Goal: Task Accomplishment & Management: Use online tool/utility

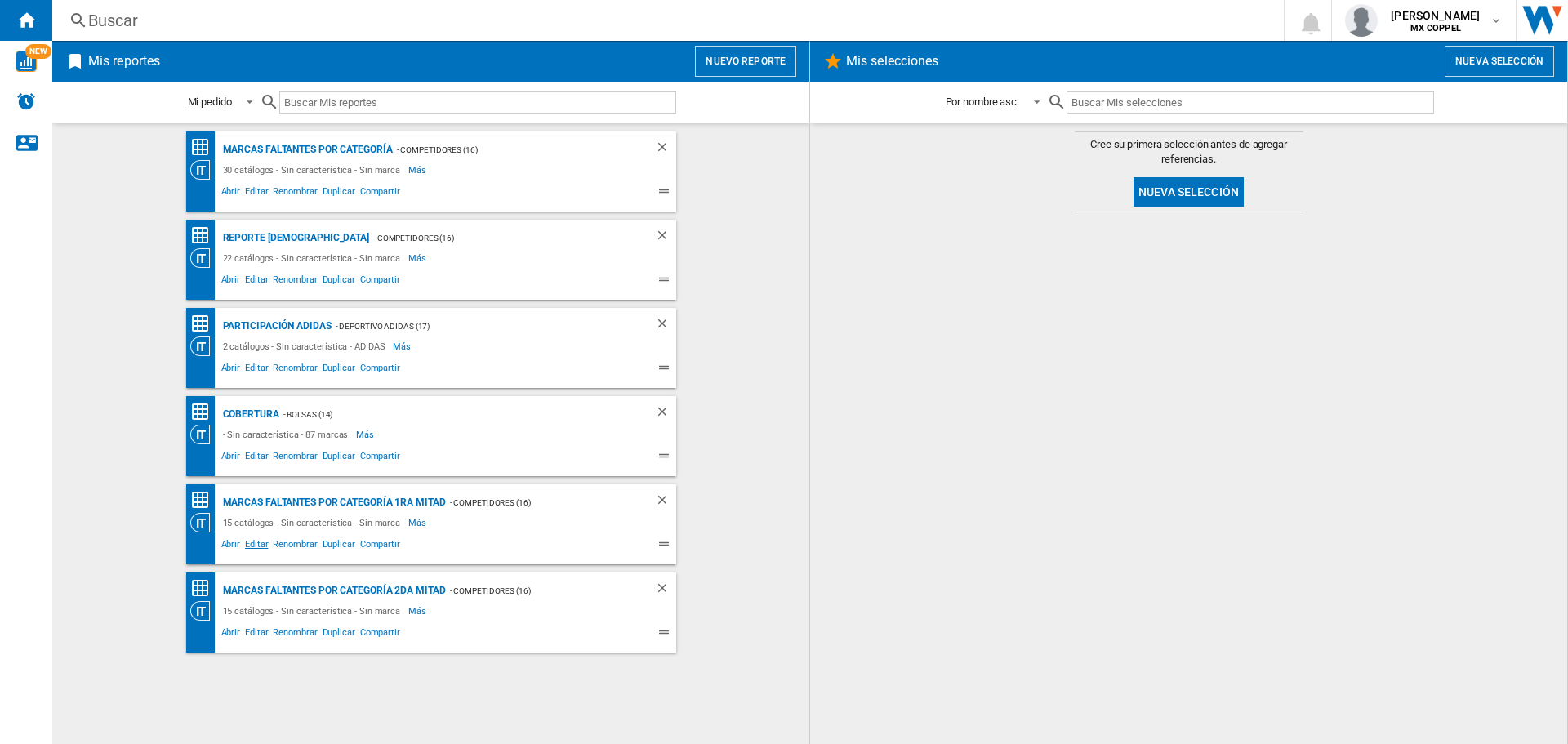
click at [247, 546] on span "Editar" at bounding box center [256, 545] width 28 height 20
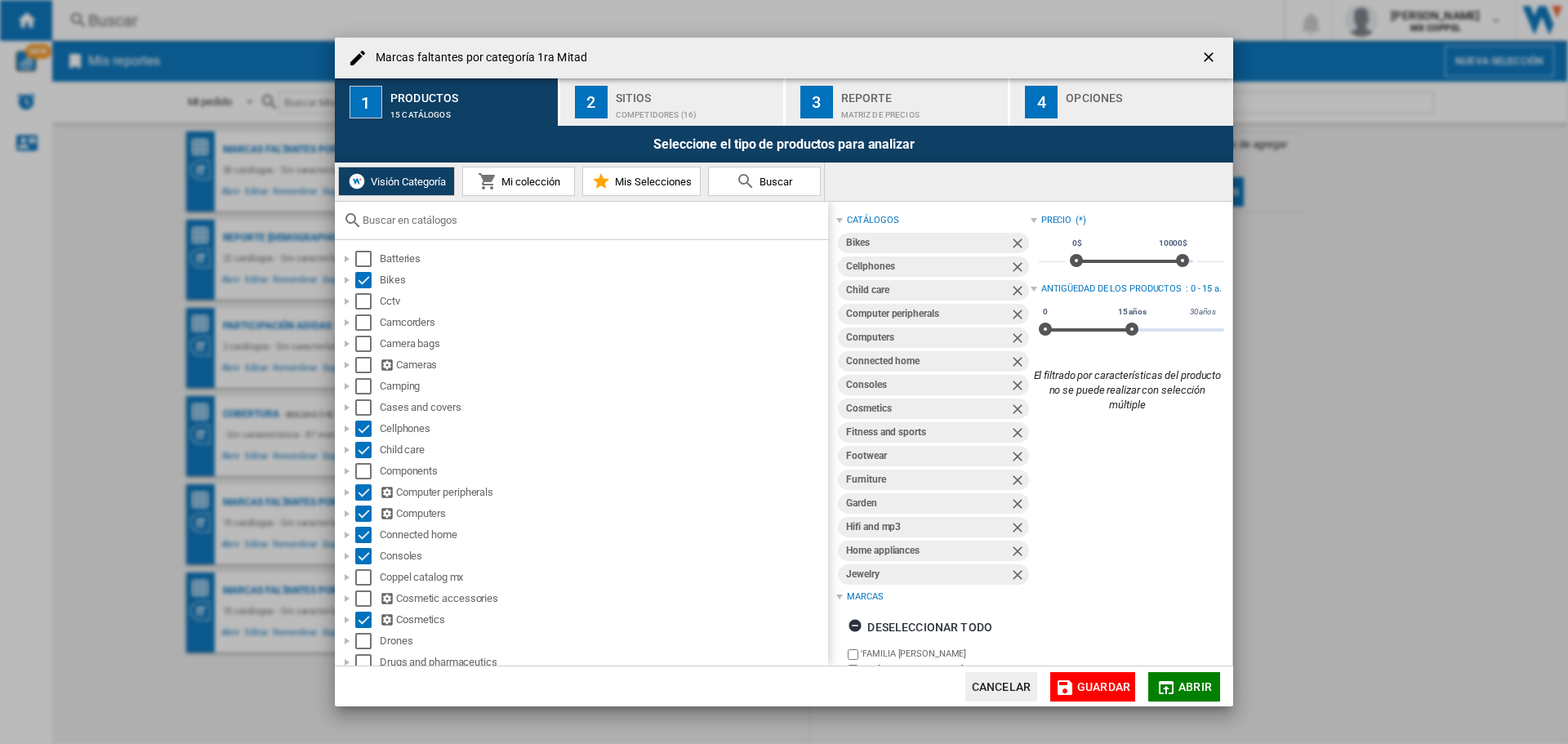
click at [645, 92] on div "Sitios" at bounding box center [696, 93] width 161 height 17
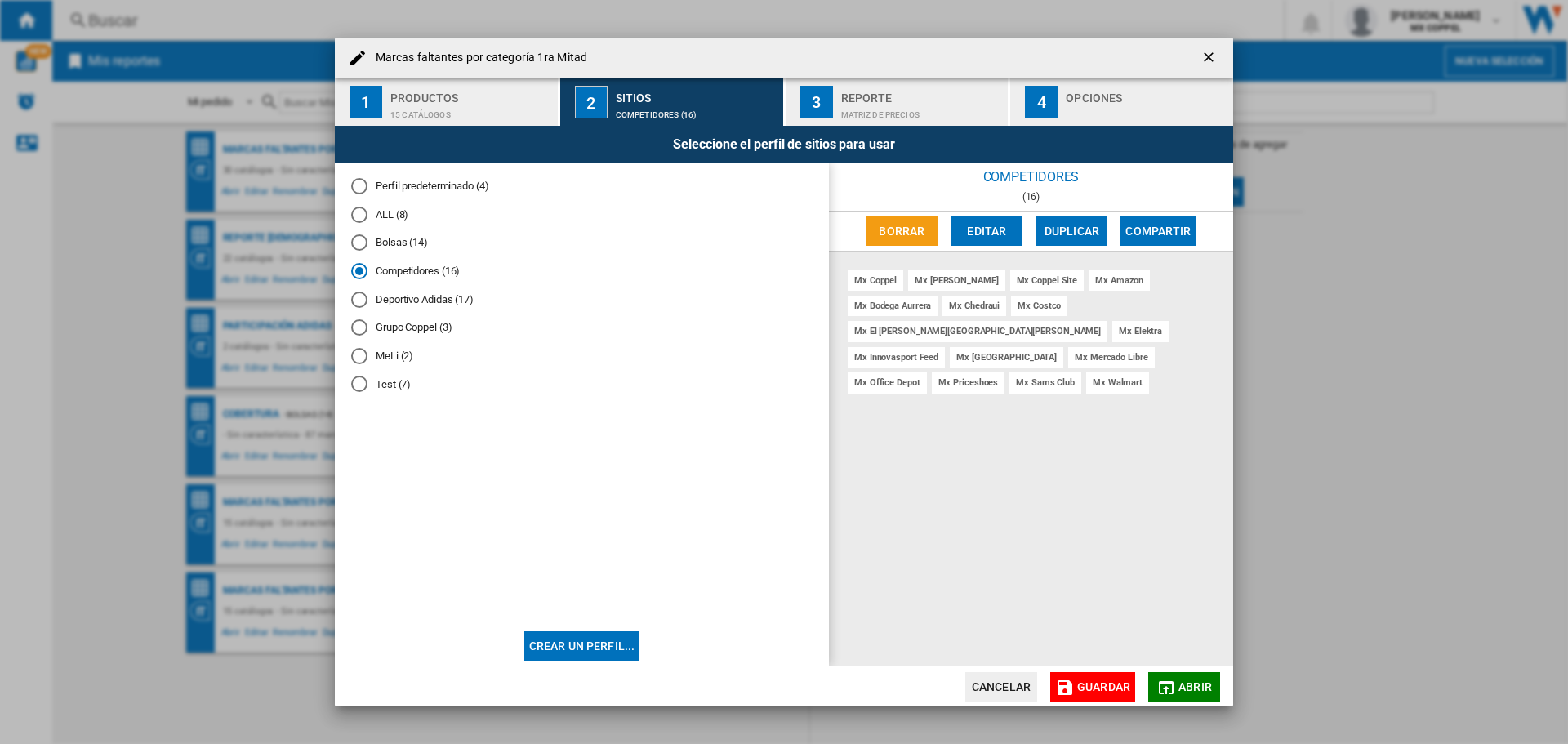
click at [452, 296] on md-radio-button "Deportivo Adidas (17)" at bounding box center [581, 299] width 461 height 15
click at [423, 274] on md-radio-button "Competidores (16)" at bounding box center [581, 271] width 461 height 15
click at [851, 100] on div "Reporte" at bounding box center [921, 93] width 161 height 17
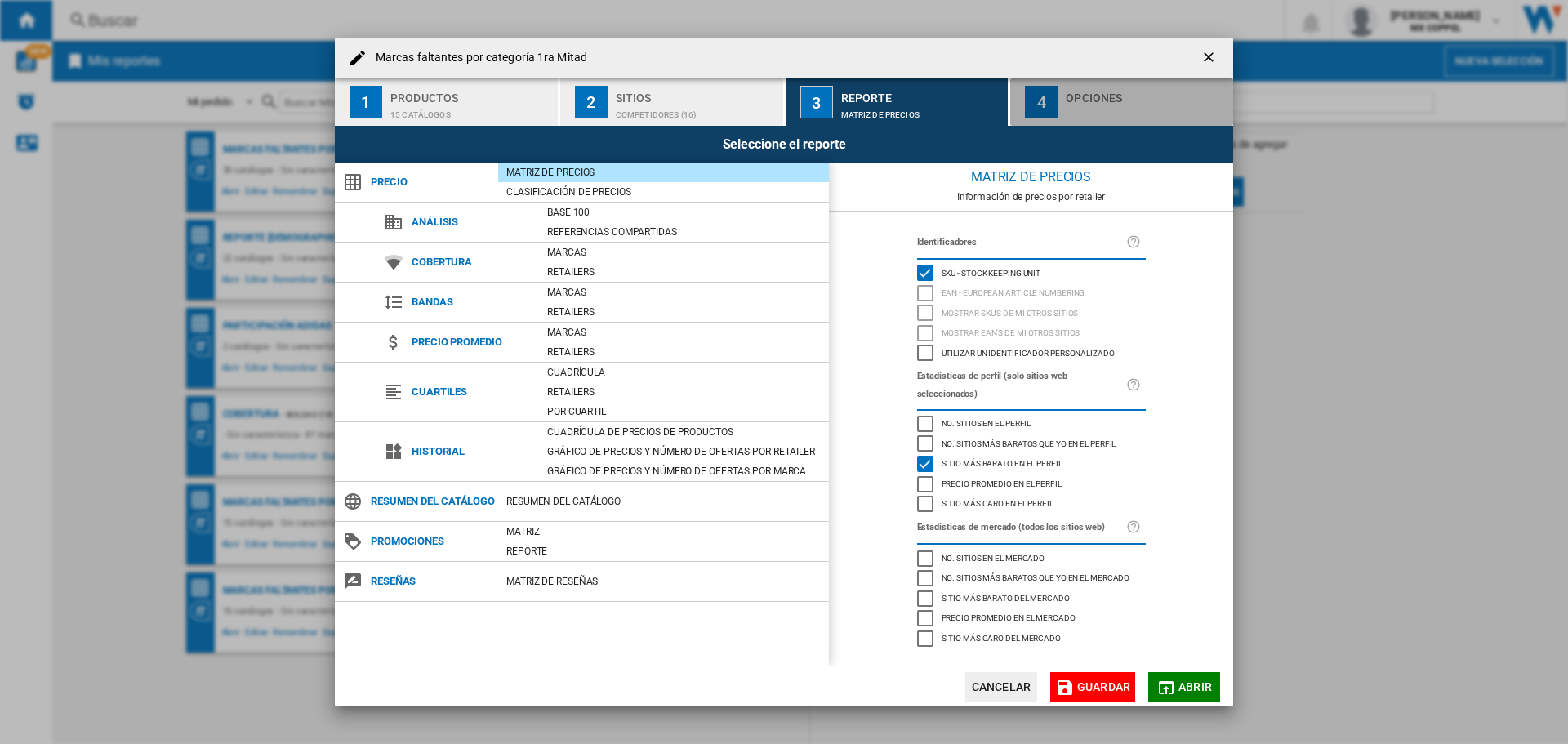
click at [1061, 90] on button "4 Opciones" at bounding box center [1122, 102] width 223 height 48
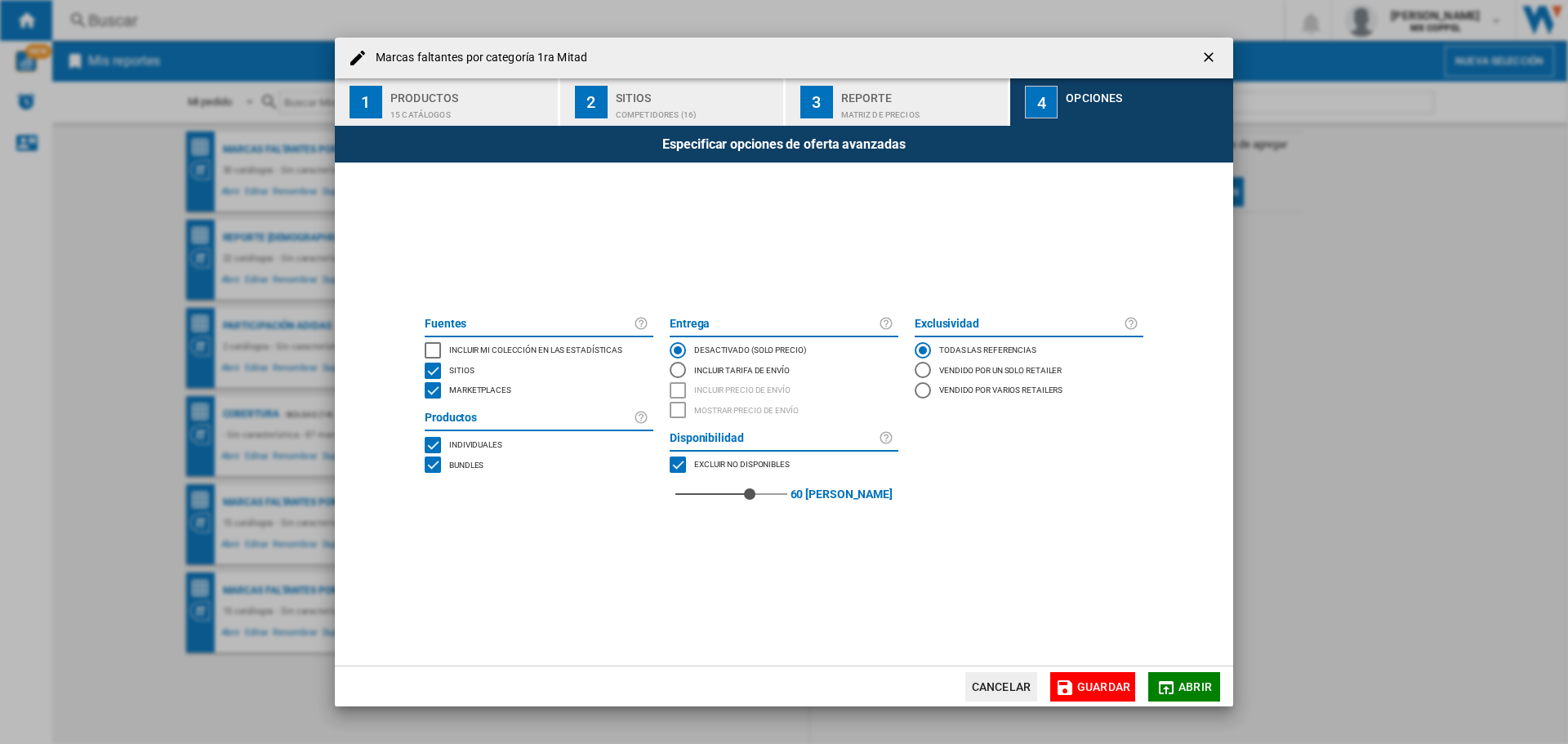
click at [1187, 685] on span "Abrir" at bounding box center [1195, 686] width 33 height 13
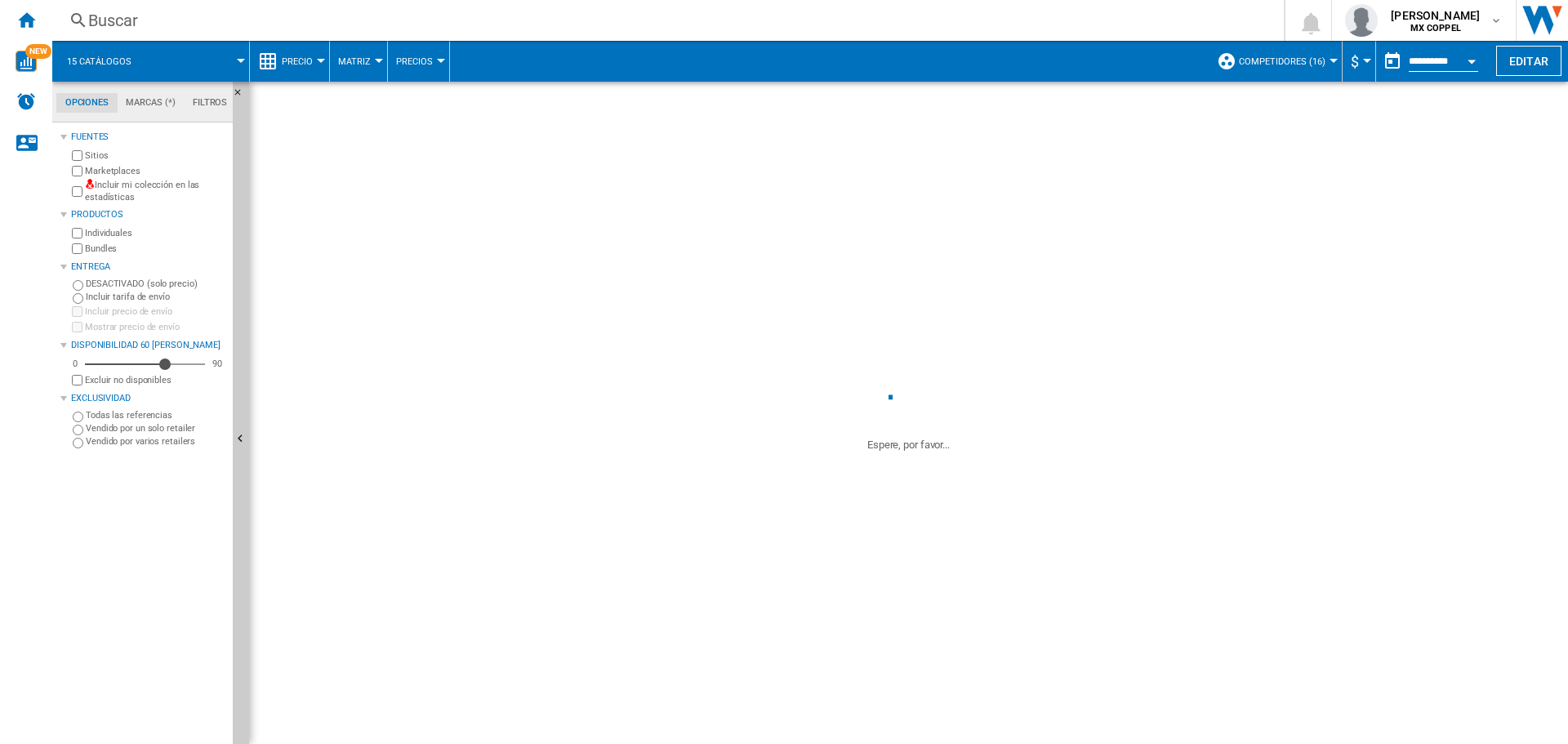
click at [1468, 59] on div "Open calendar" at bounding box center [1472, 61] width 8 height 4
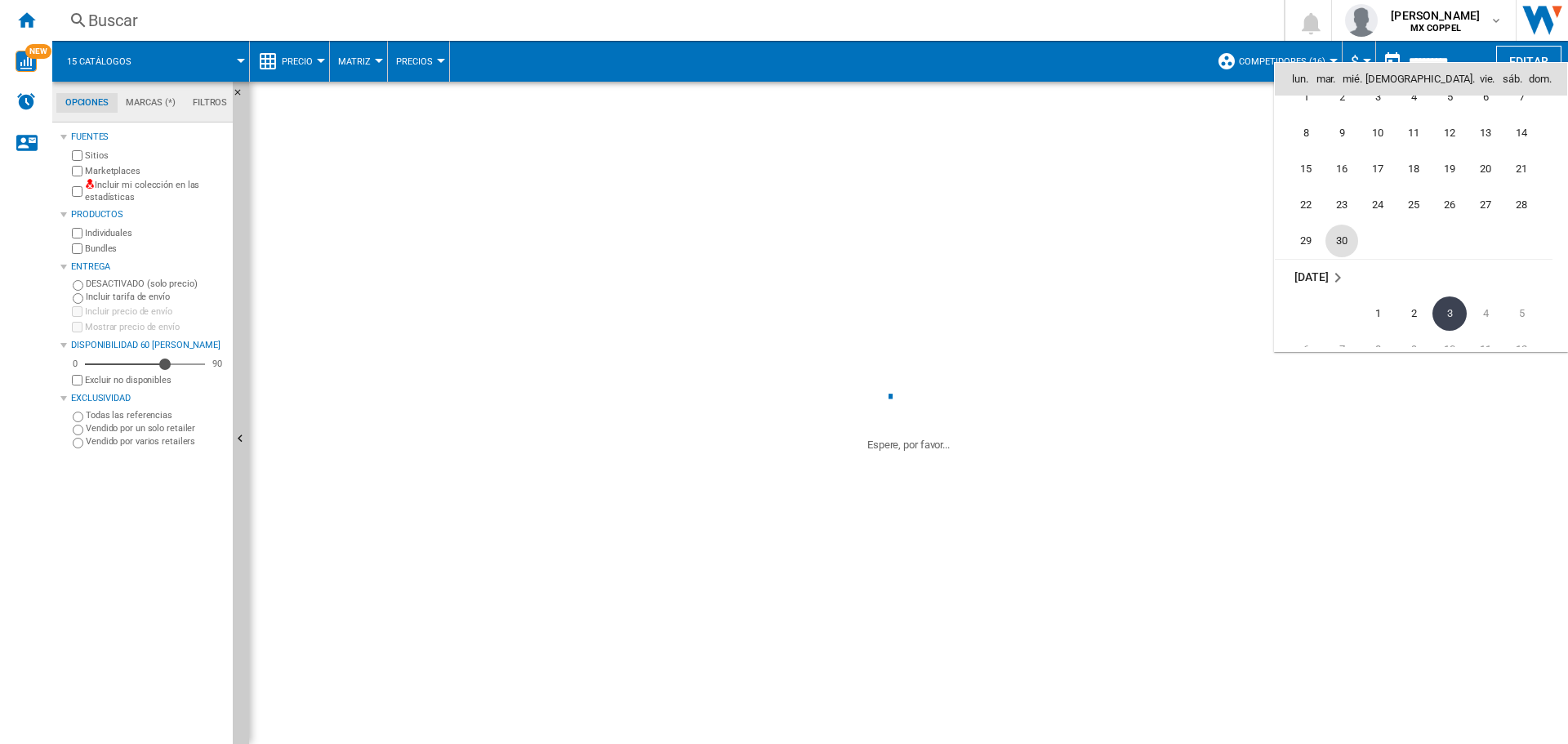
scroll to position [7543, 0]
click at [1170, 29] on div at bounding box center [784, 372] width 1568 height 744
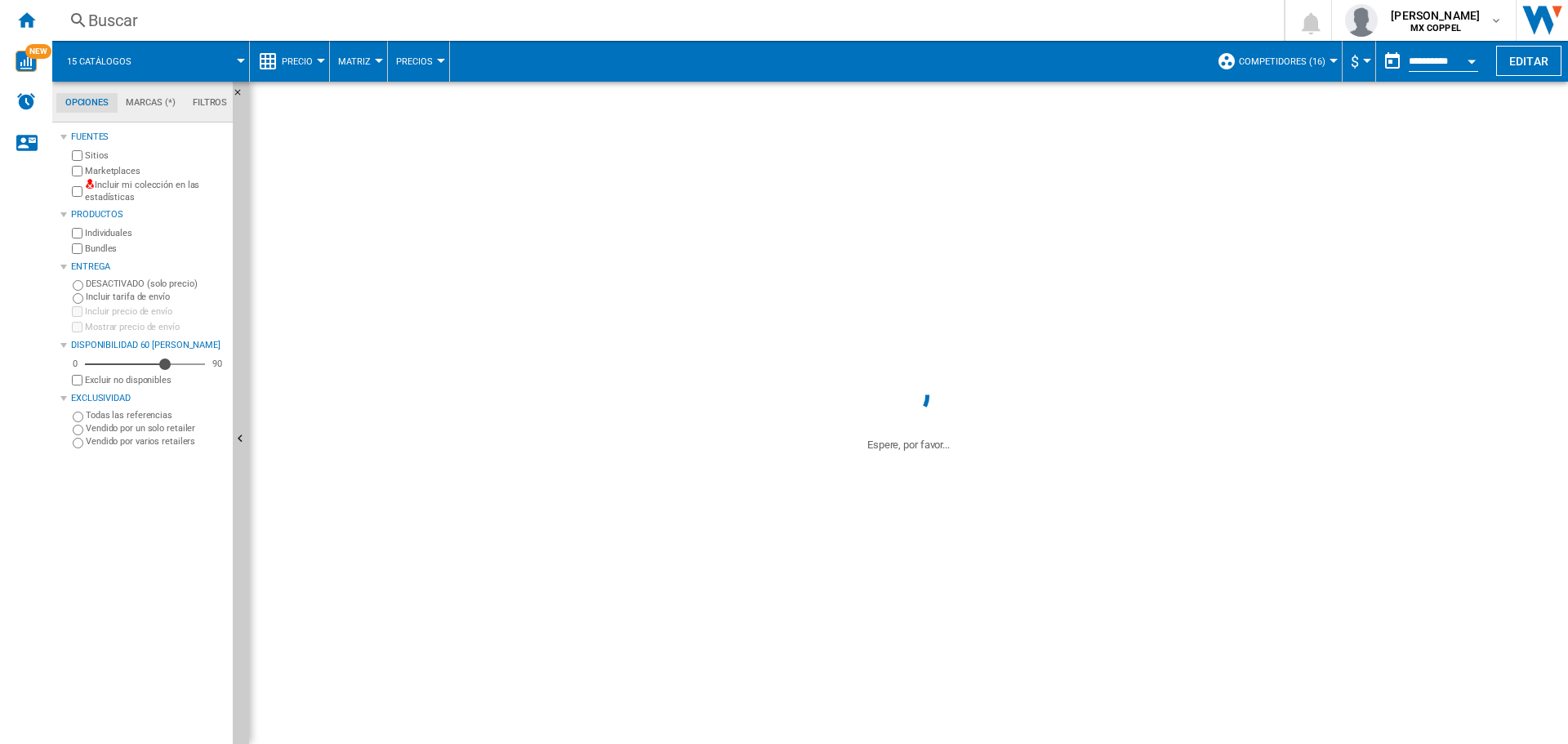
click at [1361, 65] on button "$" at bounding box center [1359, 61] width 16 height 41
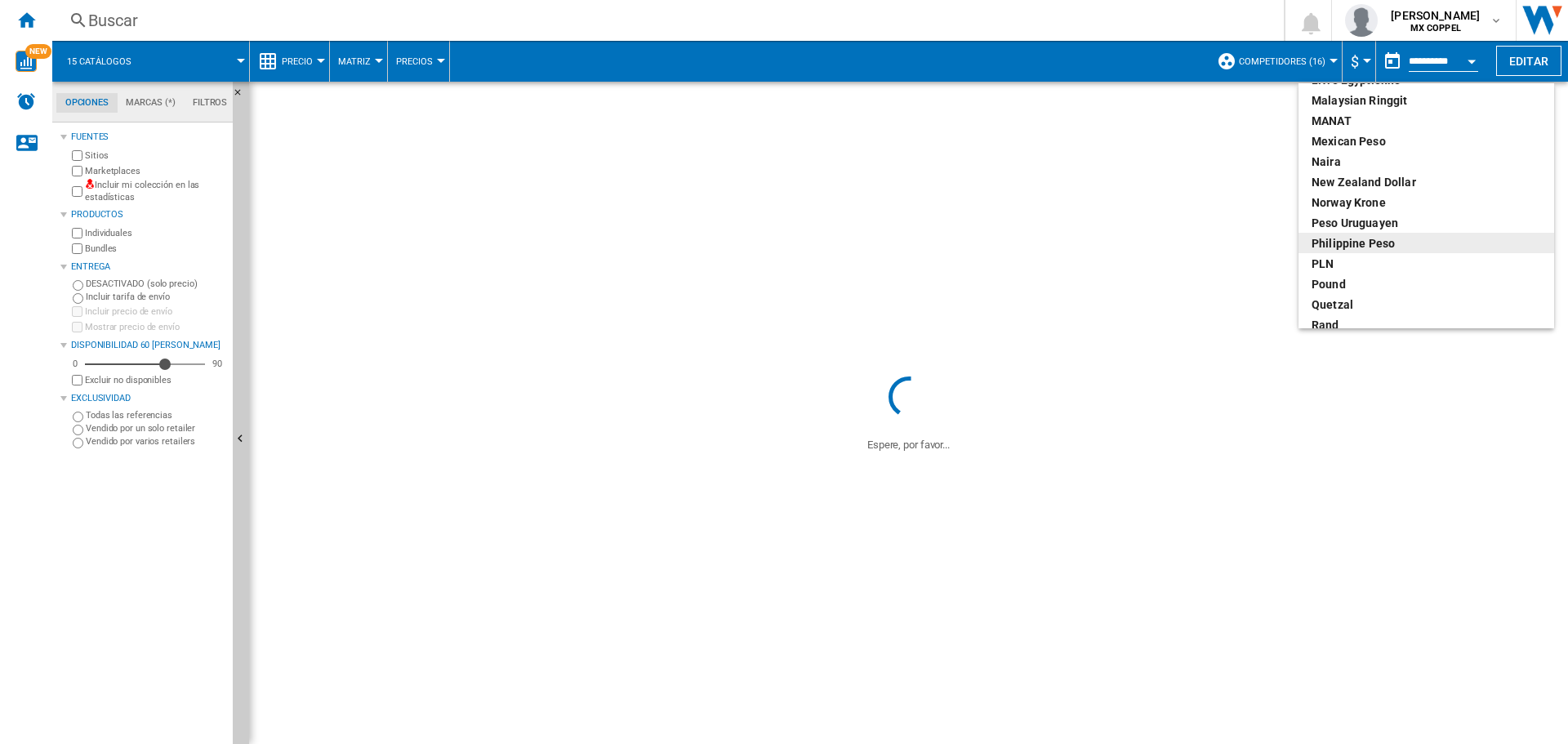
scroll to position [326, 0]
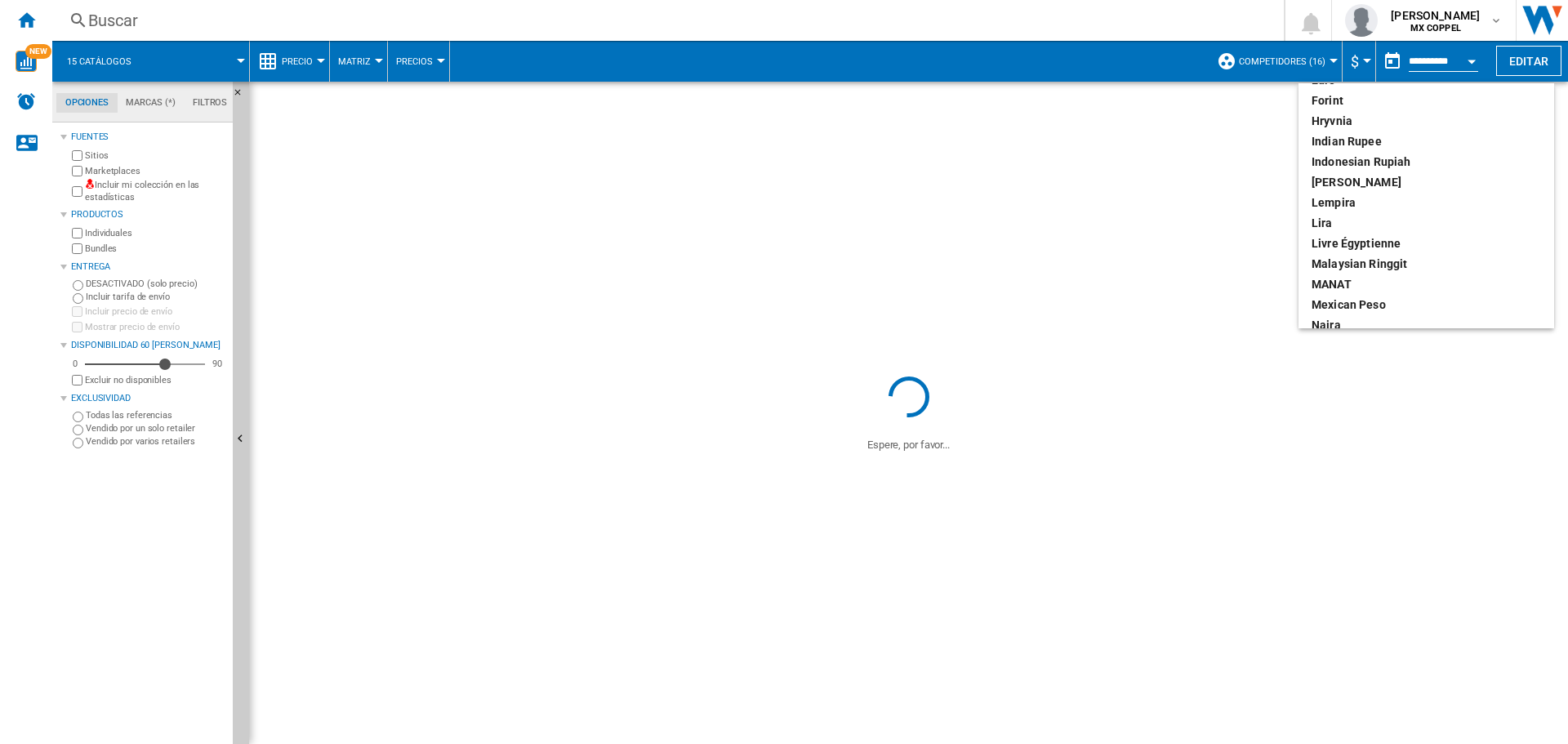
click at [1106, 53] on md-backdrop at bounding box center [784, 372] width 1568 height 744
